Goal: Answer question/provide support

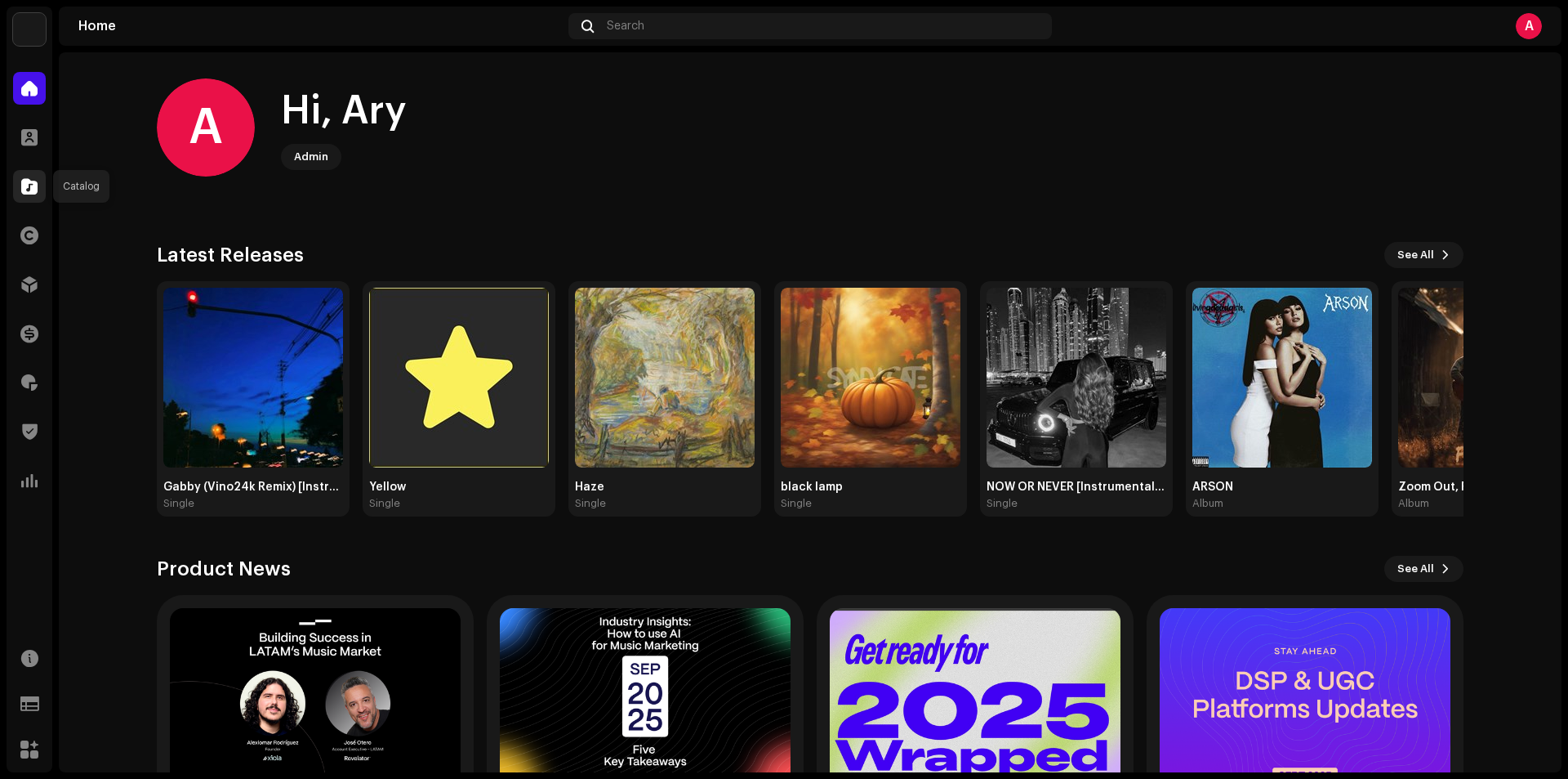
click at [37, 182] on div at bounding box center [29, 186] width 33 height 33
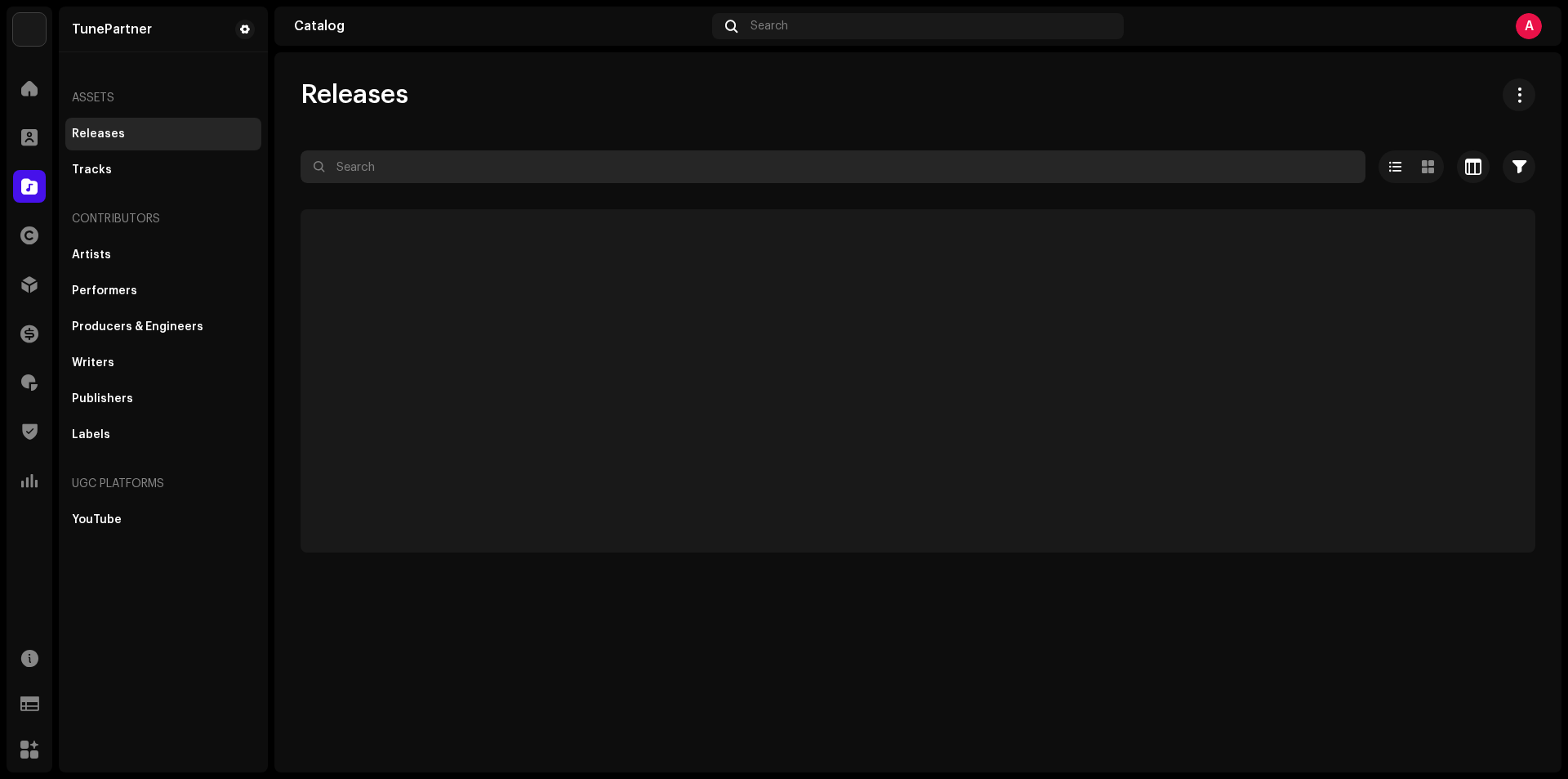
click at [488, 173] on input "text" at bounding box center [833, 167] width 1065 height 33
paste input "3047473"
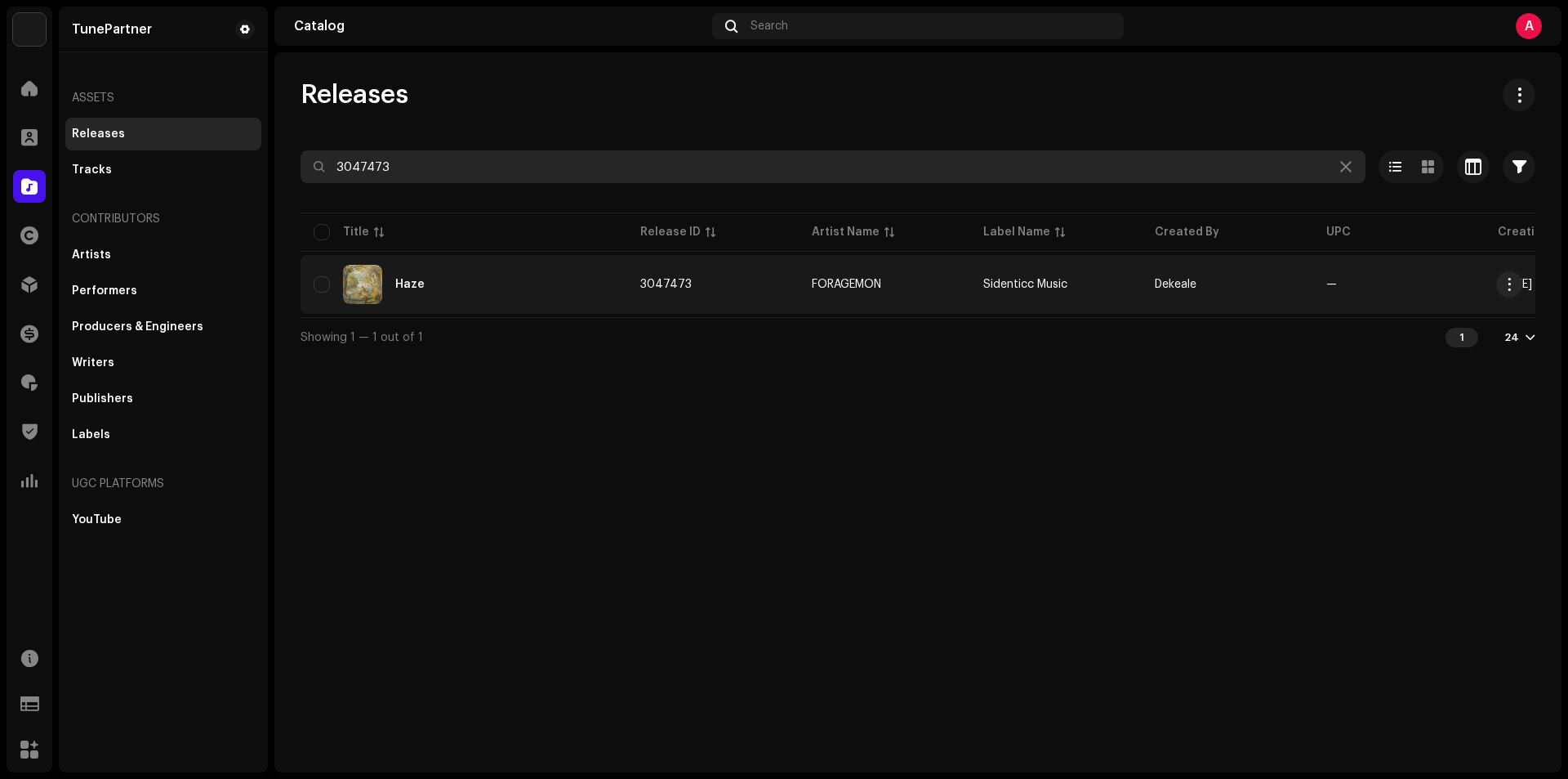
type input "3047473"
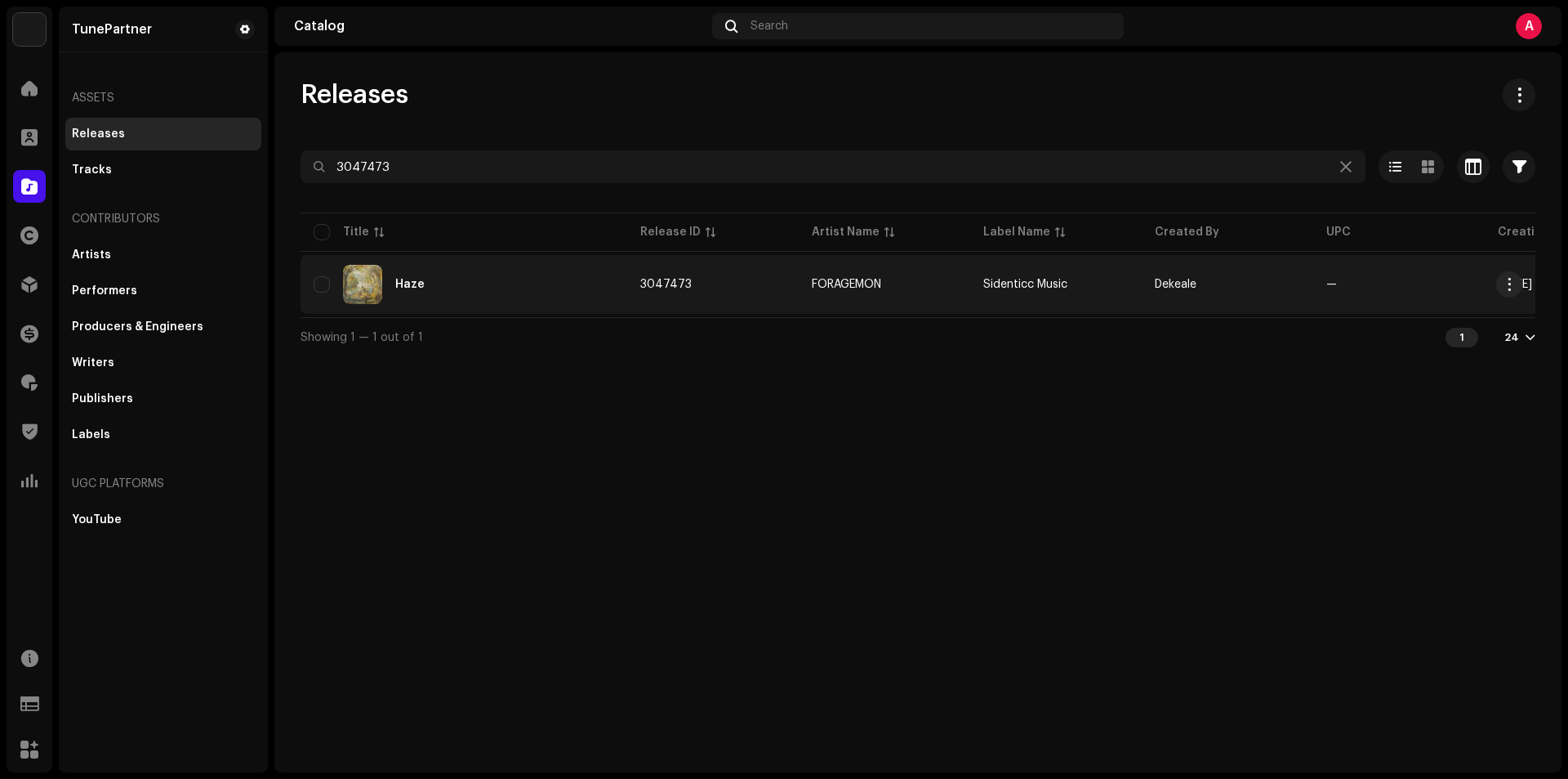
click at [713, 288] on td "3047473" at bounding box center [713, 284] width 171 height 58
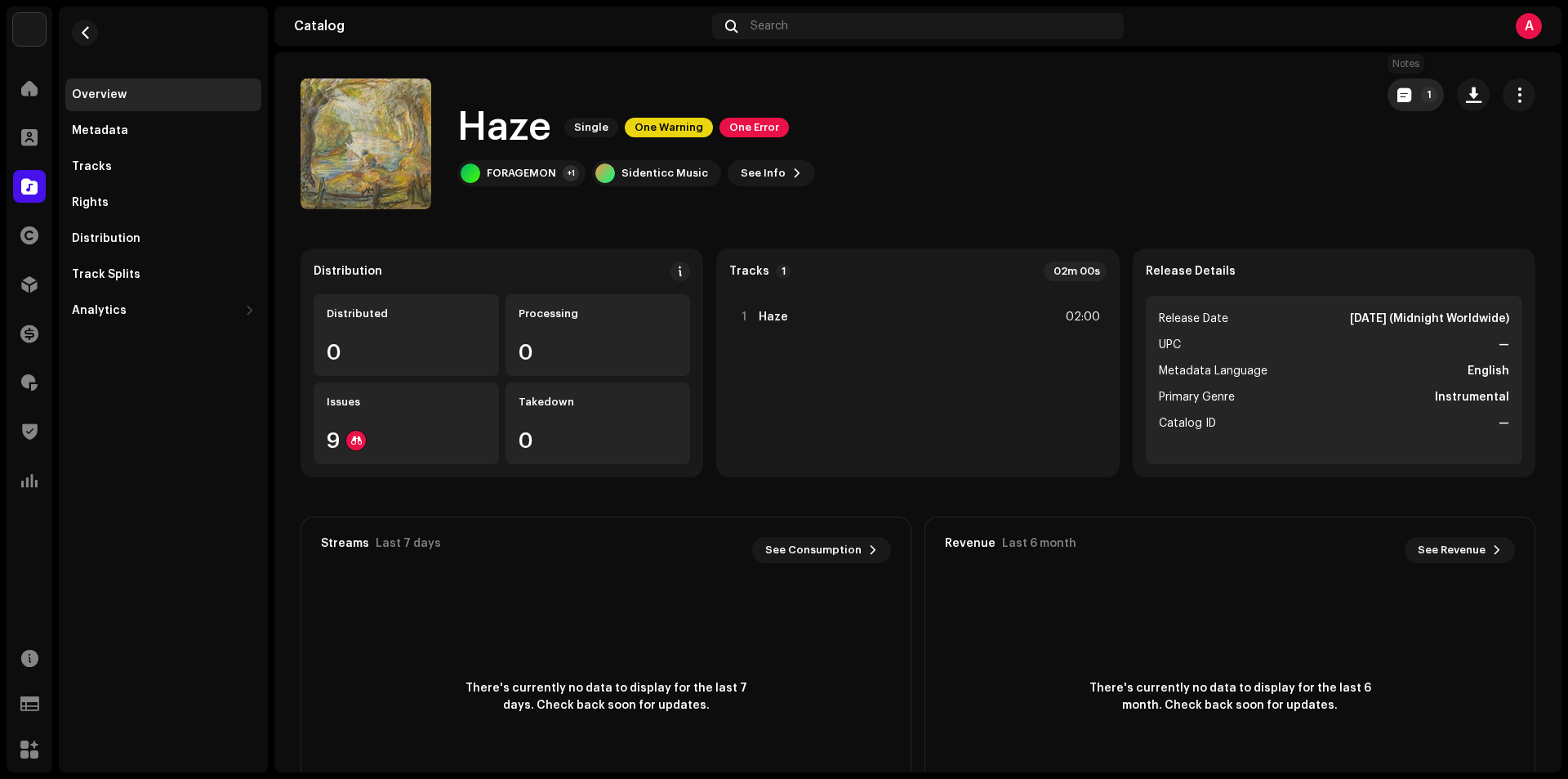
click at [1407, 96] on button "1" at bounding box center [1416, 95] width 57 height 33
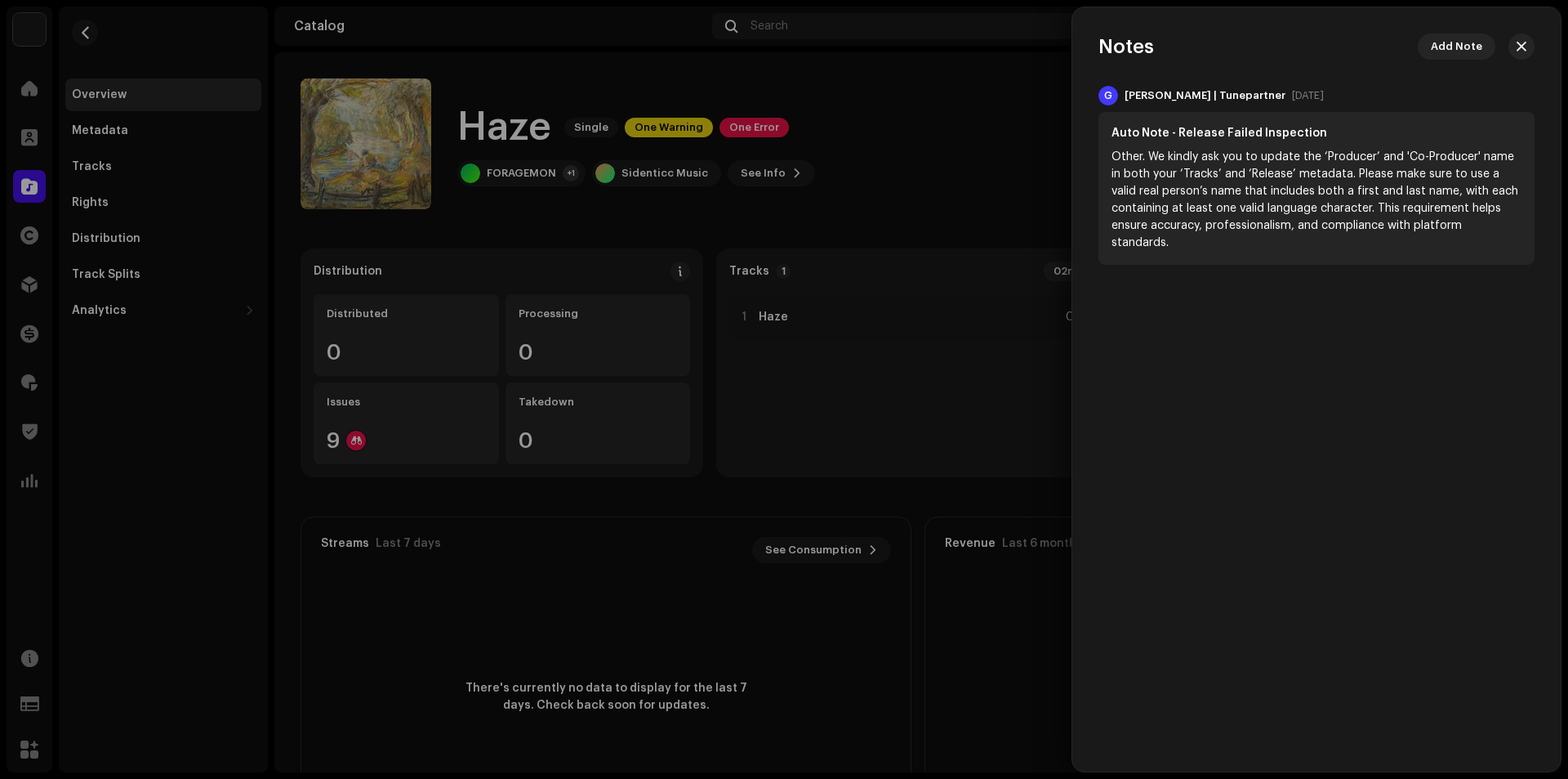
click at [895, 84] on div at bounding box center [784, 390] width 1568 height 779
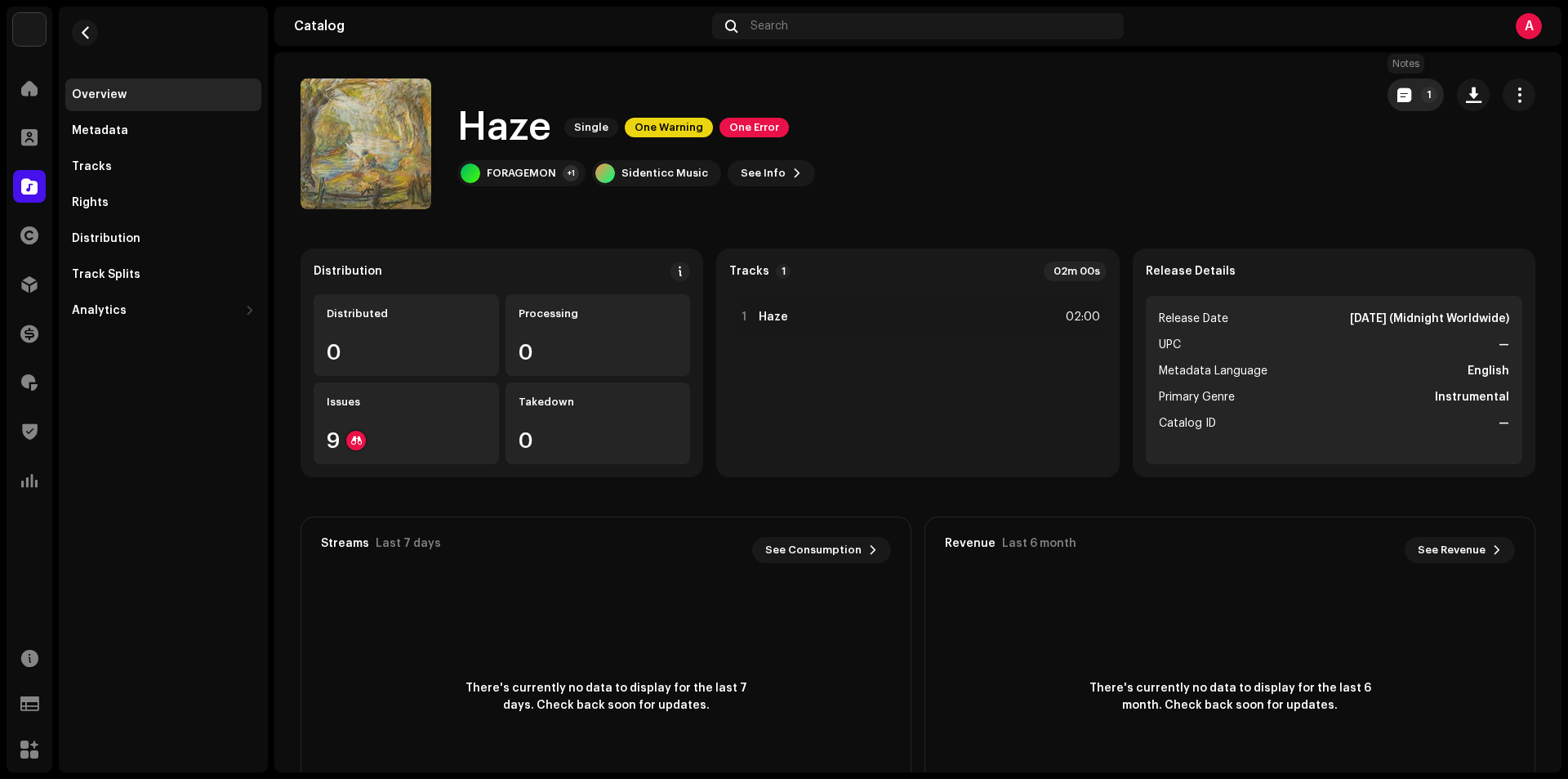
click at [1420, 95] on p-badge "1" at bounding box center [1429, 95] width 16 height 16
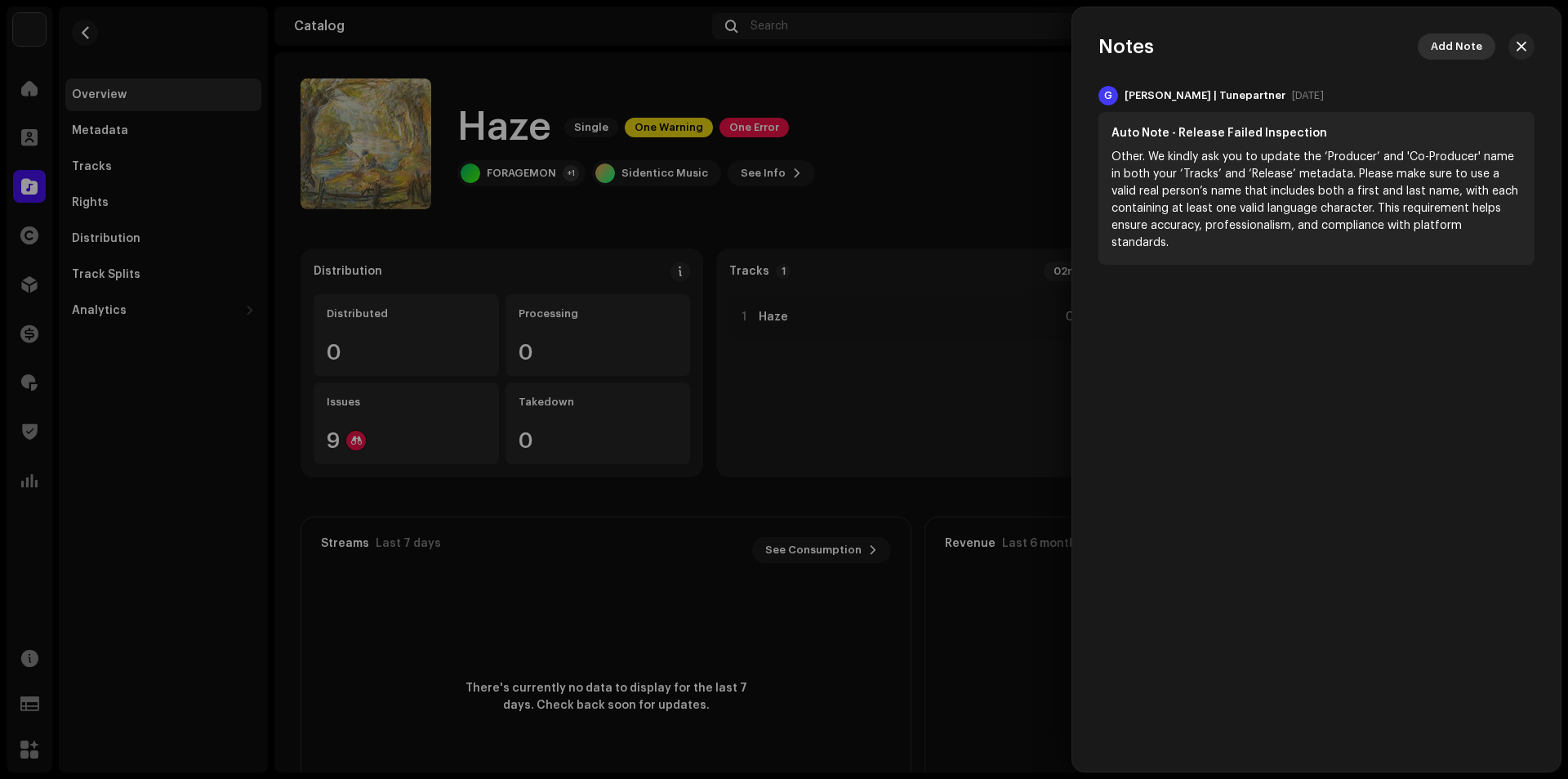
click at [1477, 48] on span "Add Note" at bounding box center [1456, 47] width 51 height 33
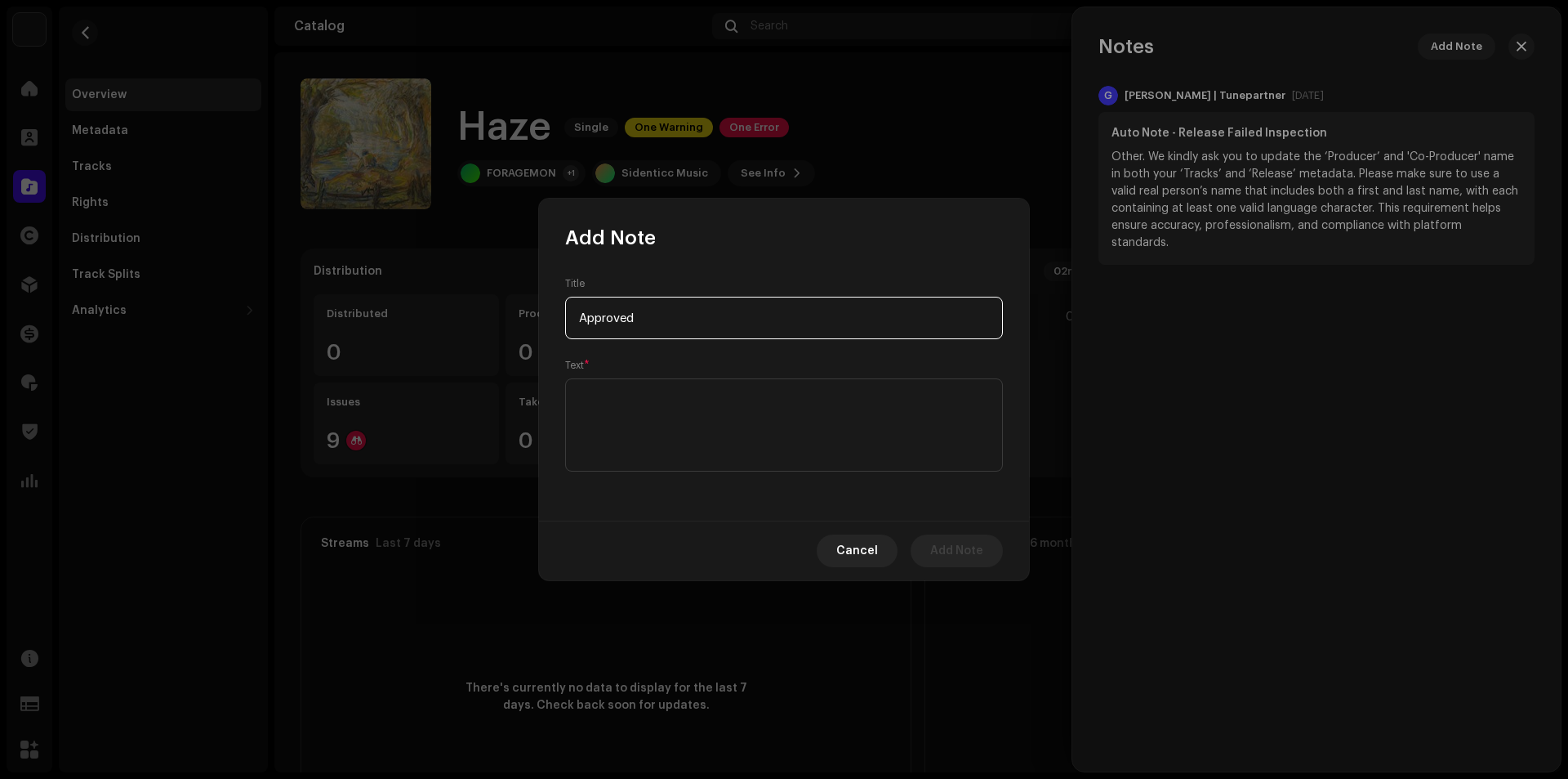
click at [582, 310] on input "Approved" at bounding box center [784, 317] width 438 height 43
type input "Release Approved"
click at [600, 398] on textarea at bounding box center [784, 425] width 438 height 93
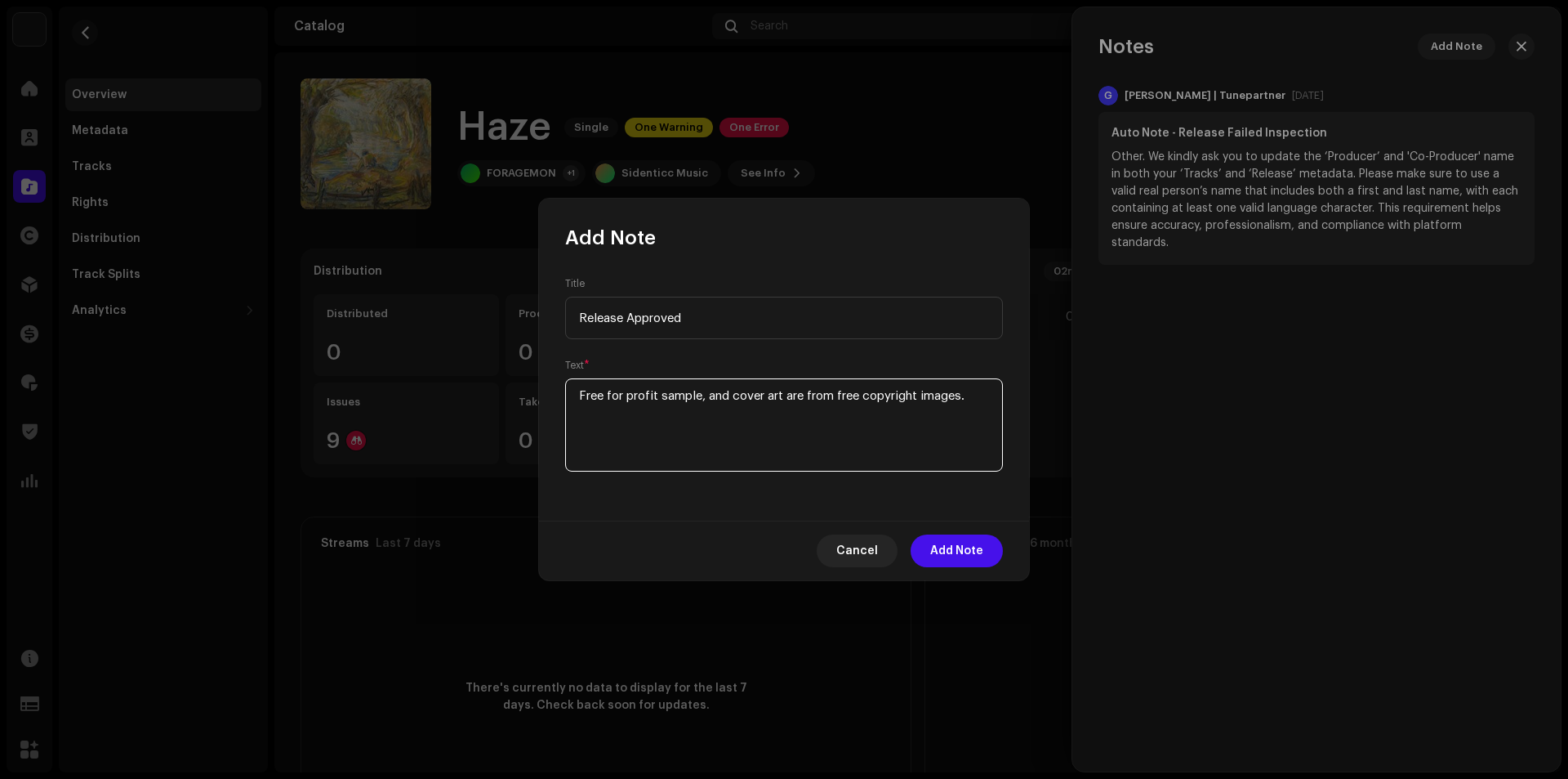
click at [737, 398] on textarea at bounding box center [784, 425] width 438 height 93
click at [864, 399] on textarea at bounding box center [784, 425] width 438 height 93
type textarea "Free for profit sample, and for the cover art are free copyright images."
click at [975, 544] on span "Add Note" at bounding box center [956, 551] width 53 height 33
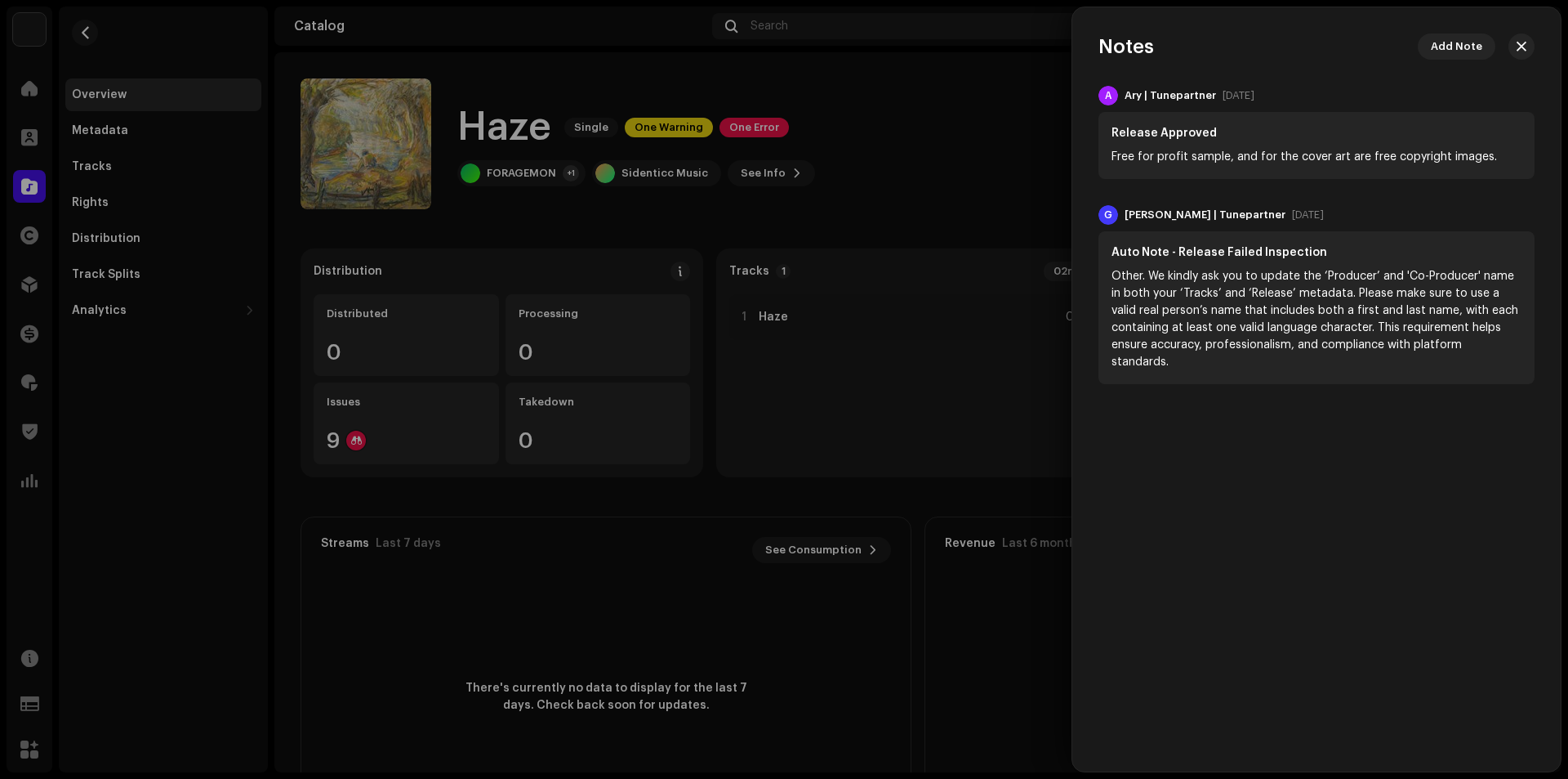
click at [989, 149] on div at bounding box center [784, 390] width 1568 height 779
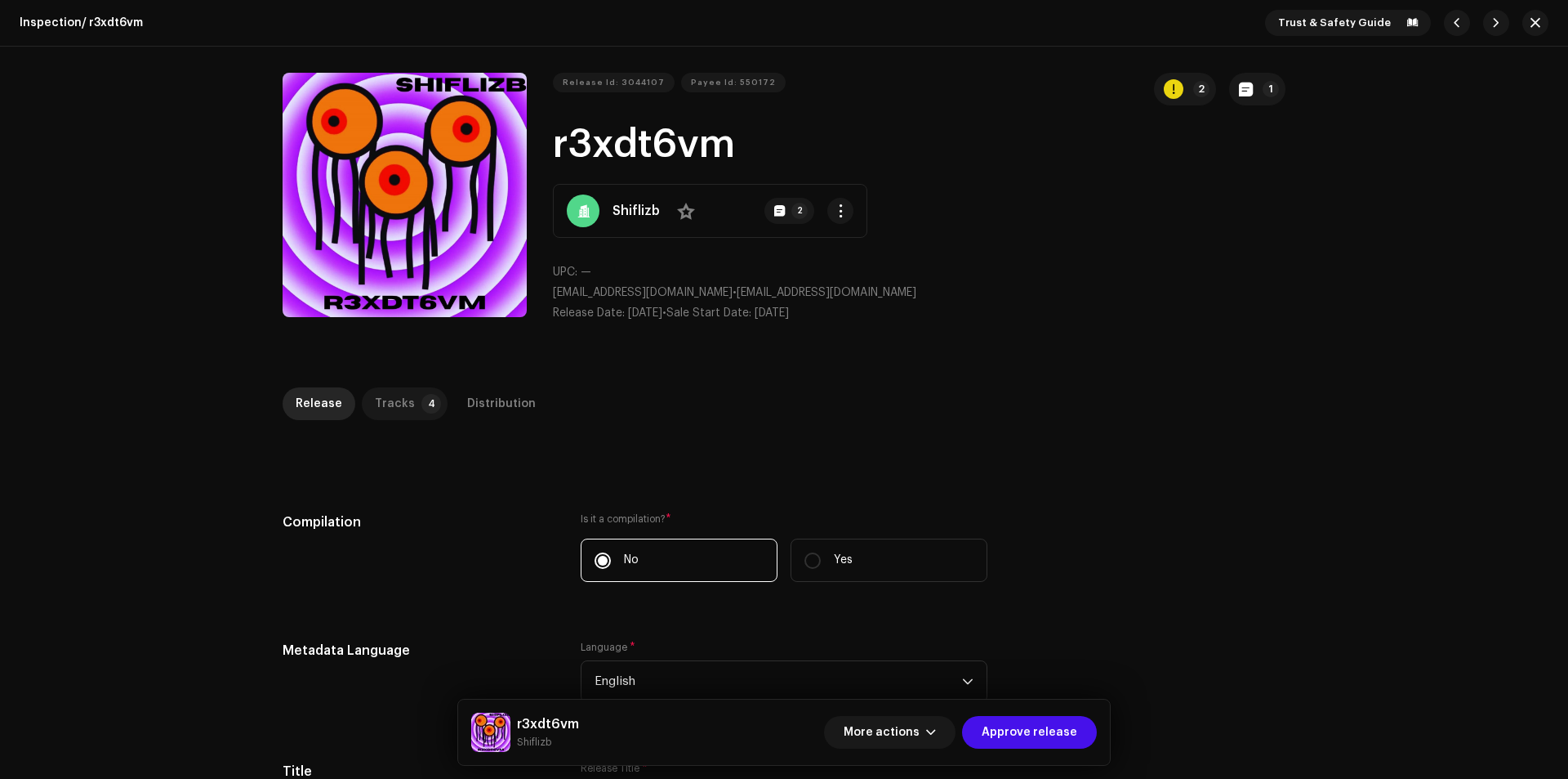
click at [390, 395] on div "Tracks" at bounding box center [395, 404] width 40 height 33
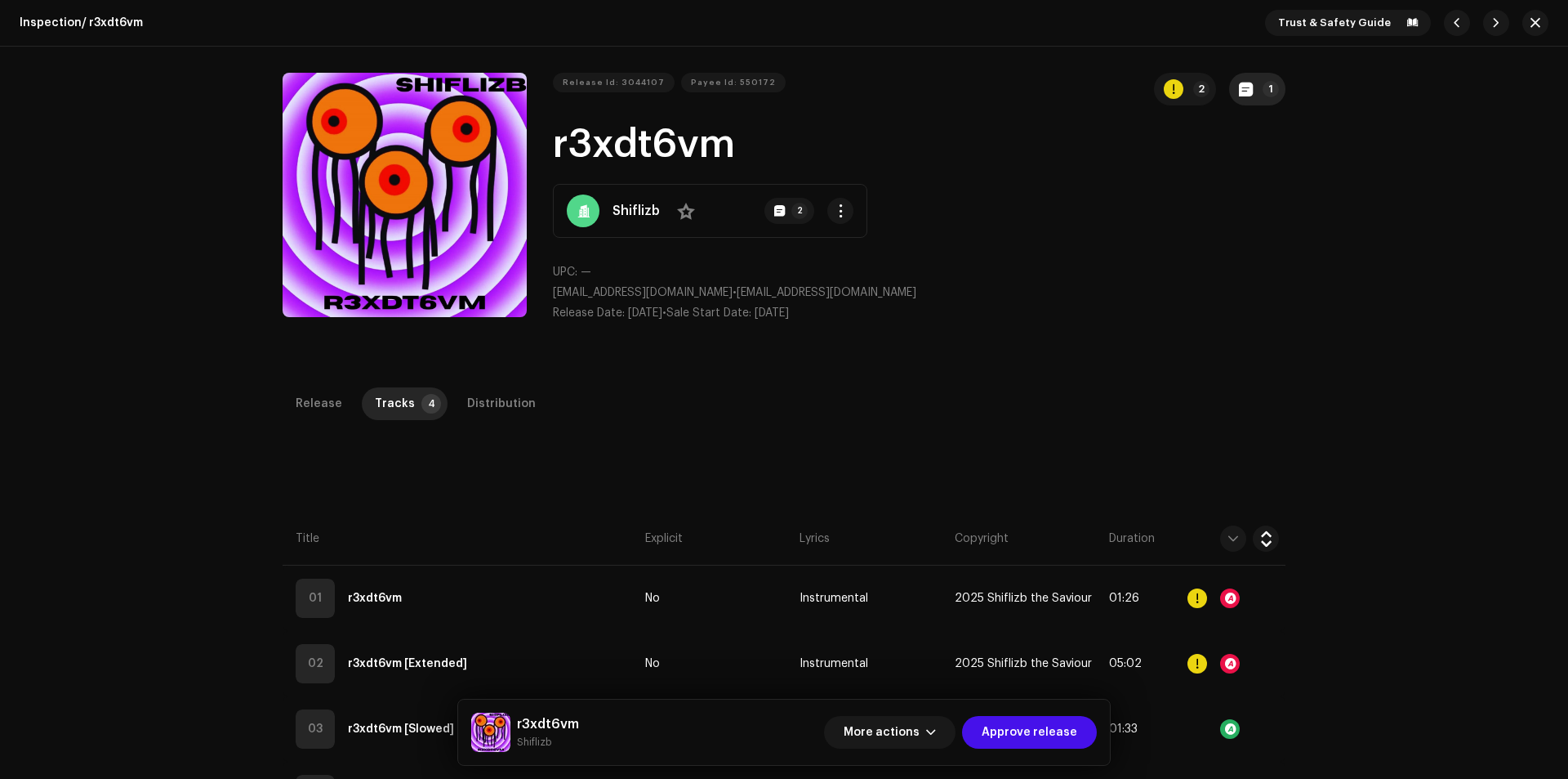
click at [1249, 99] on button "1" at bounding box center [1257, 89] width 57 height 33
click at [1247, 304] on div "Release notes Galang | TunePartner Oct 8, 2025 AUTO NOTE - RELEASE FAILED INSPE…" at bounding box center [784, 390] width 1568 height 779
